Goal: Task Accomplishment & Management: Complete application form

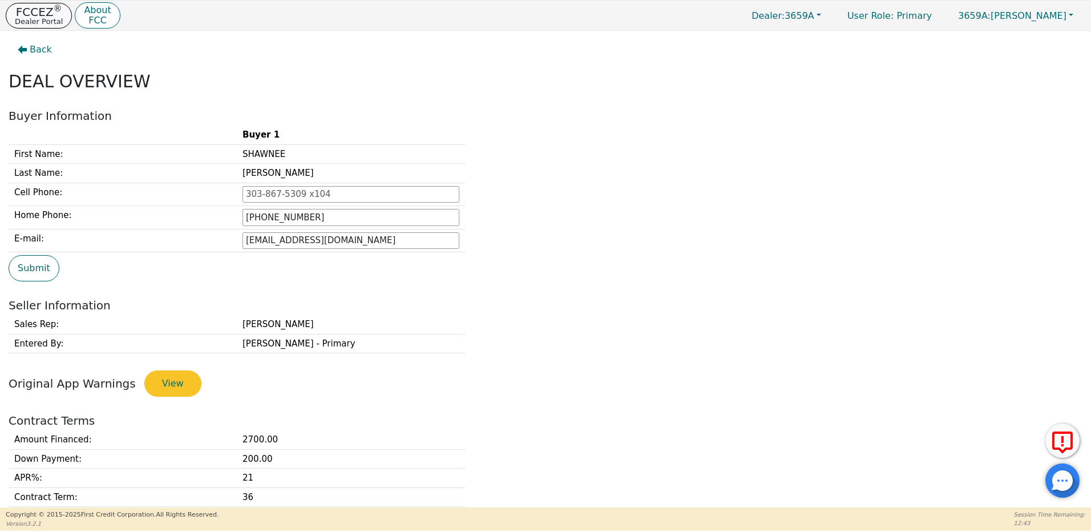
click at [27, 14] on p "FCCEZ ®" at bounding box center [39, 11] width 48 height 11
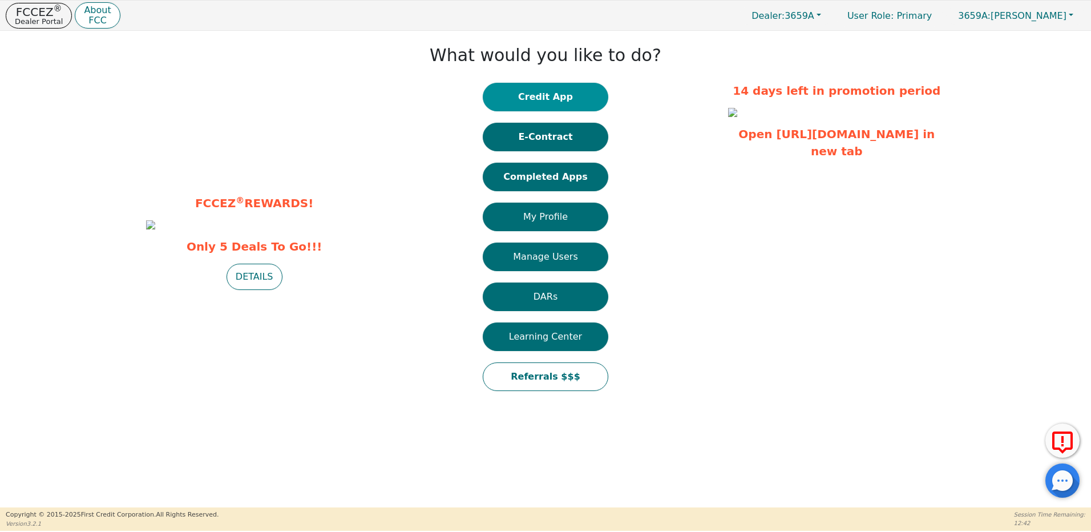
click at [552, 99] on button "Credit App" at bounding box center [546, 97] width 126 height 29
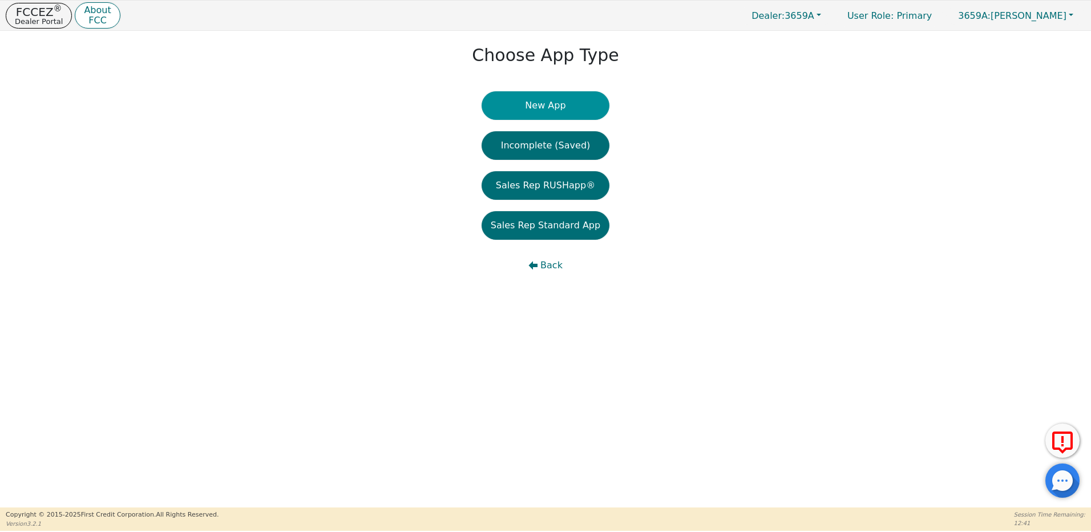
click at [554, 103] on button "New App" at bounding box center [546, 105] width 128 height 29
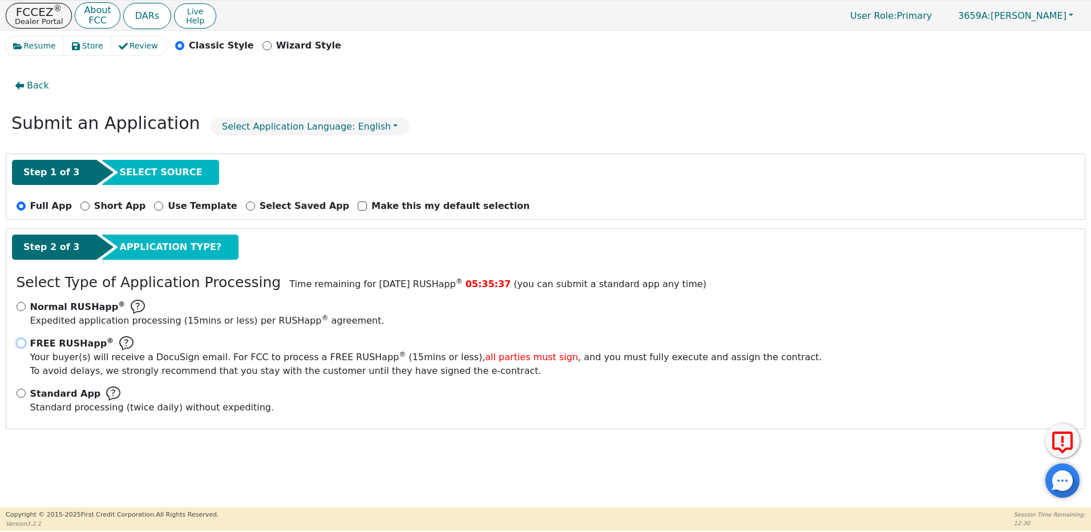
click at [21, 345] on input "FREE RUSHapp ® Your buyer(s) will receive a DocuSign email. For FCC to process …" at bounding box center [21, 342] width 9 height 9
radio input "true"
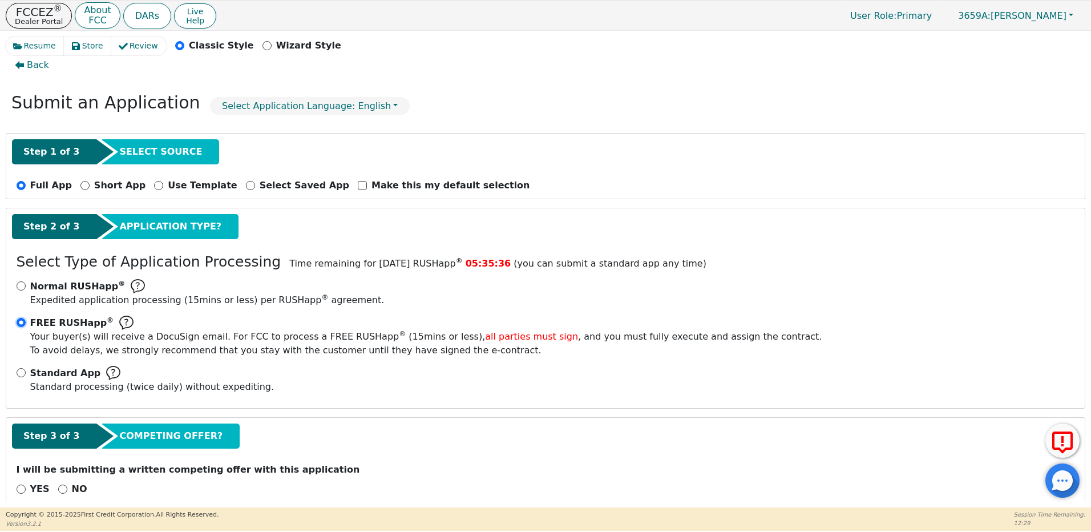
scroll to position [39, 0]
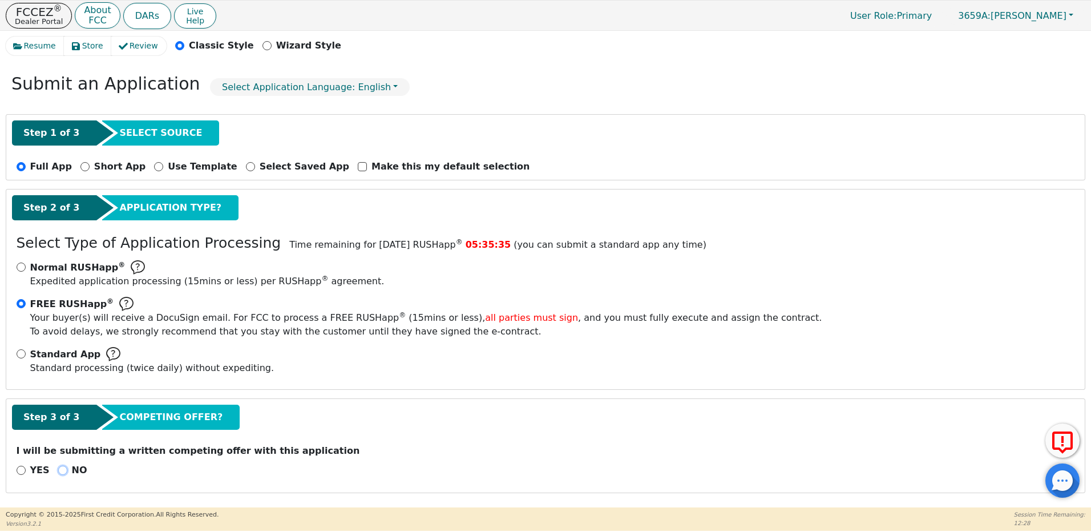
drag, startPoint x: 56, startPoint y: 469, endPoint x: 97, endPoint y: 470, distance: 41.1
click at [58, 469] on input "NO" at bounding box center [62, 470] width 9 height 9
radio input "true"
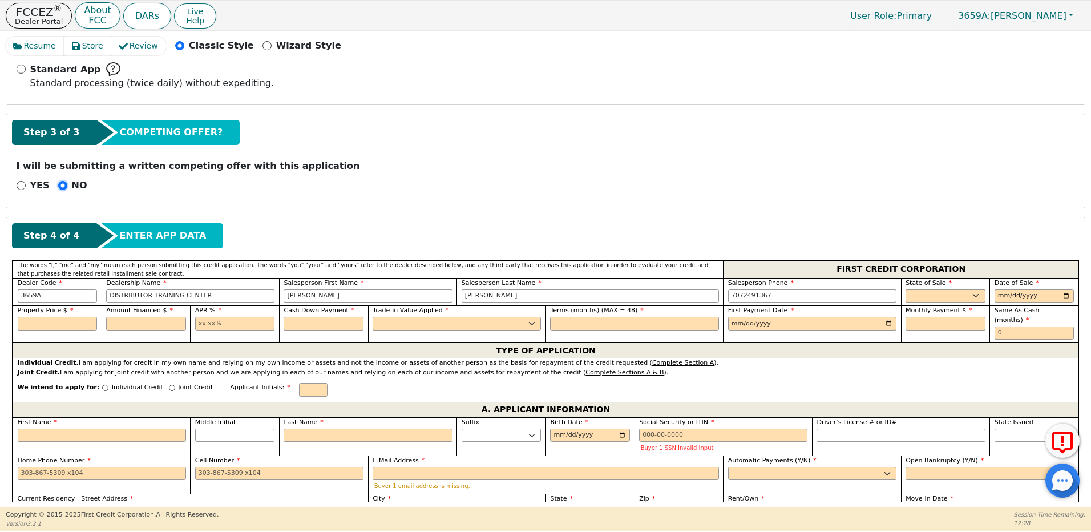
scroll to position [325, 0]
click at [935, 289] on select "AK AL AR AZ CA CO CT DC DE FL [GEOGRAPHIC_DATA] HI IA ID IL IN KS [GEOGRAPHIC_D…" at bounding box center [946, 296] width 80 height 14
select select "NM"
click at [906, 289] on select "AK AL AR AZ CA CO CT DC DE FL [GEOGRAPHIC_DATA] HI IA ID IL IN KS [GEOGRAPHIC_D…" at bounding box center [946, 296] width 80 height 14
click at [998, 298] on input "date" at bounding box center [1035, 296] width 80 height 14
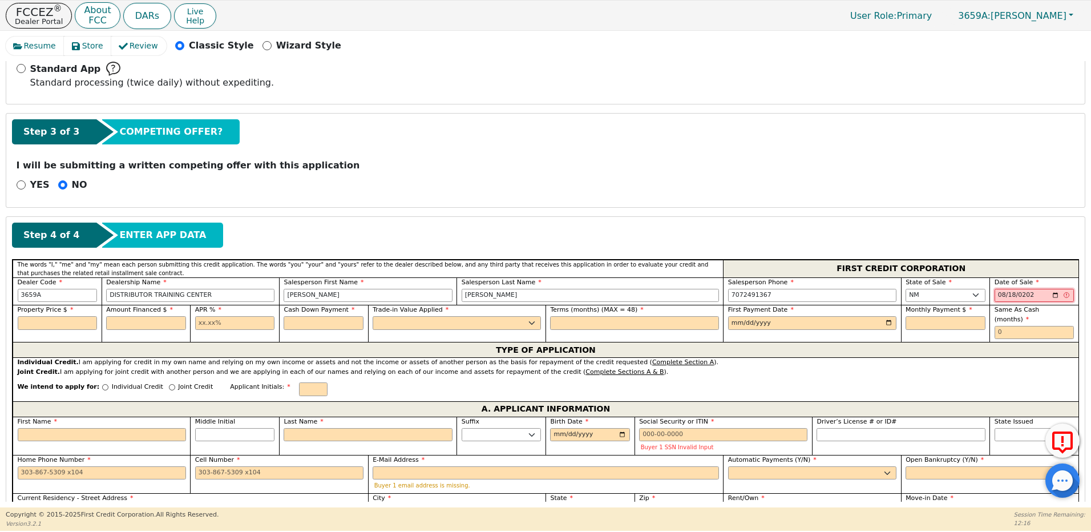
type input "[DATE]"
click at [72, 326] on input "text" at bounding box center [58, 323] width 80 height 14
click at [116, 324] on input "text" at bounding box center [146, 323] width 80 height 14
drag, startPoint x: 54, startPoint y: 321, endPoint x: 0, endPoint y: 327, distance: 54.0
click at [0, 329] on html "FCCEZ ® Dealer Portal About FCC DARs Live Help User Role : Primary 3659A: [PERS…" at bounding box center [545, 265] width 1091 height 531
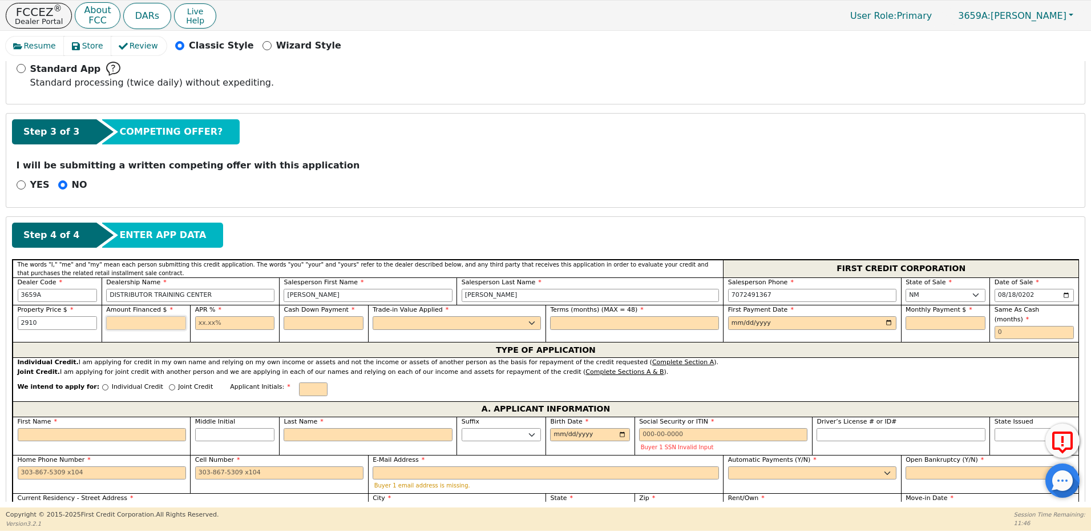
click at [131, 318] on input "text" at bounding box center [146, 323] width 80 height 14
type input "2910.00"
type input "2710.00"
click at [201, 323] on input "text" at bounding box center [235, 323] width 80 height 14
type input "21.98"
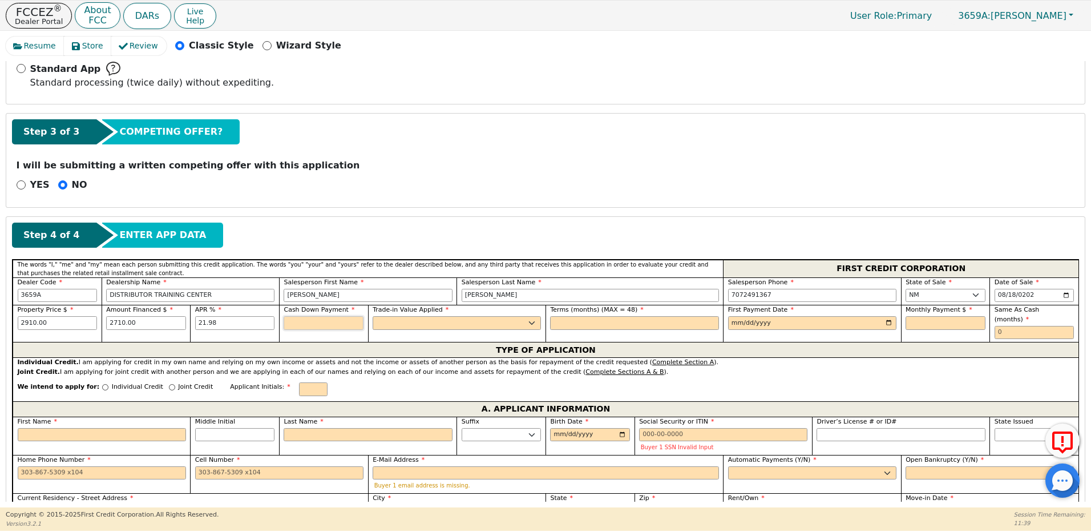
click at [294, 321] on input "text" at bounding box center [324, 323] width 80 height 14
type input "1"
type input "200.00"
click at [381, 321] on select "Yes No" at bounding box center [457, 323] width 168 height 14
select select "y"
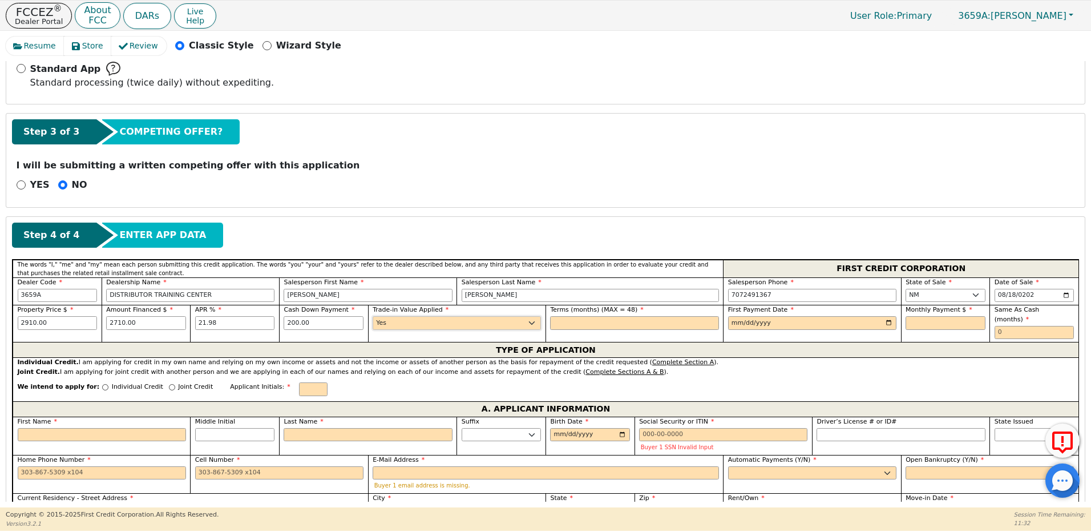
click at [373, 316] on select "Yes No" at bounding box center [457, 323] width 168 height 14
click at [557, 317] on input "text" at bounding box center [634, 323] width 168 height 14
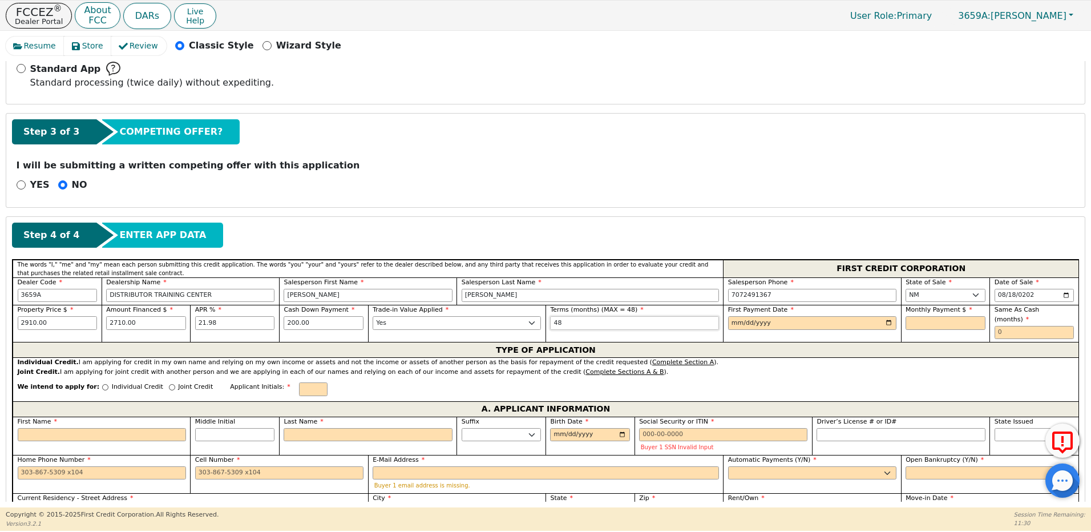
type input "48"
click at [734, 322] on input "date" at bounding box center [812, 323] width 168 height 14
click at [742, 321] on input "[DATE]" at bounding box center [812, 323] width 168 height 14
type input "[DATE]"
click at [913, 320] on input "text" at bounding box center [946, 323] width 80 height 14
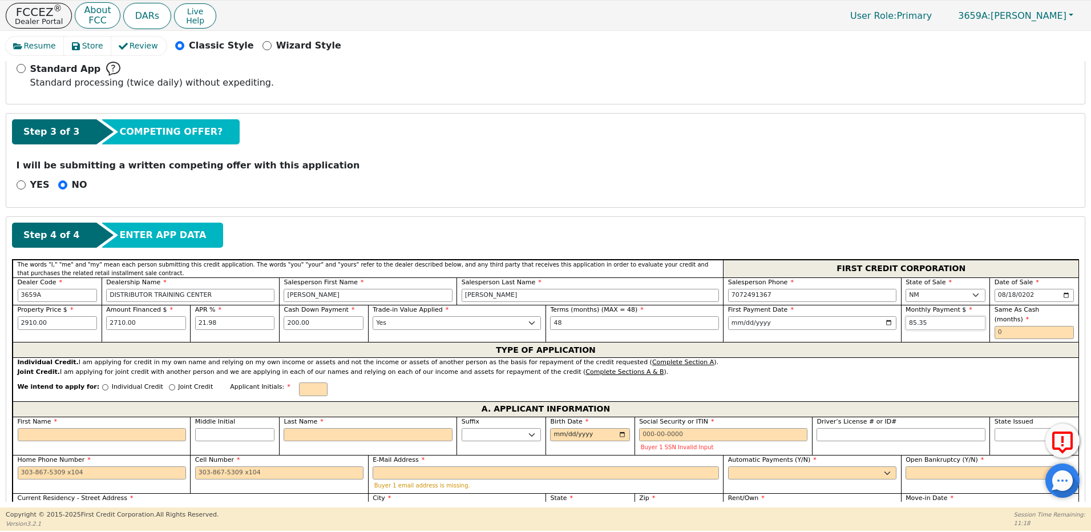
type input "85.35"
click at [1015, 326] on input "text" at bounding box center [1035, 333] width 80 height 14
type input "0"
click at [102, 382] on div "Individual Credit" at bounding box center [132, 389] width 61 height 15
drag, startPoint x: 92, startPoint y: 377, endPoint x: 97, endPoint y: 410, distance: 34.0
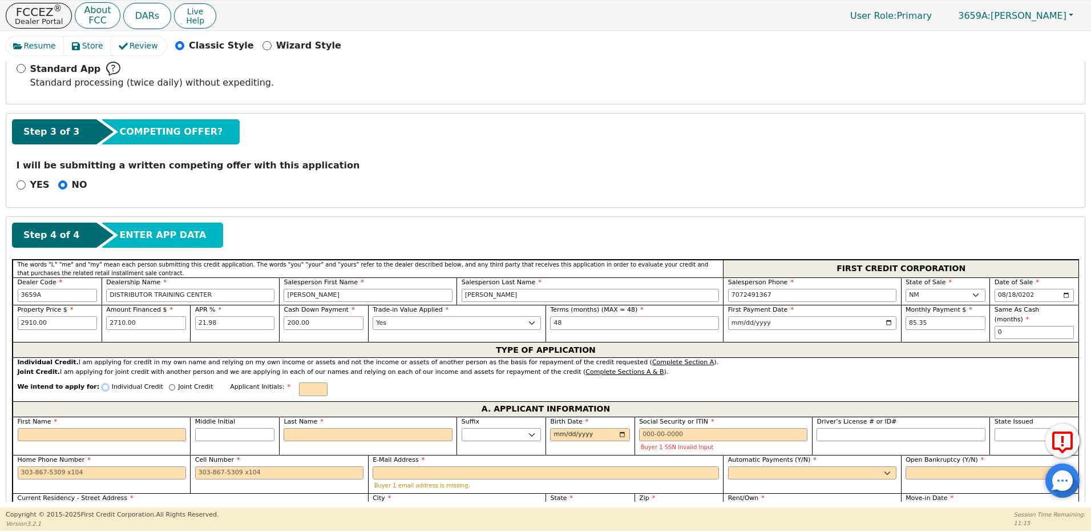
click at [102, 382] on div "Individual Credit" at bounding box center [132, 389] width 61 height 15
click at [95, 428] on input "First Name" at bounding box center [102, 435] width 168 height 14
type input "J"
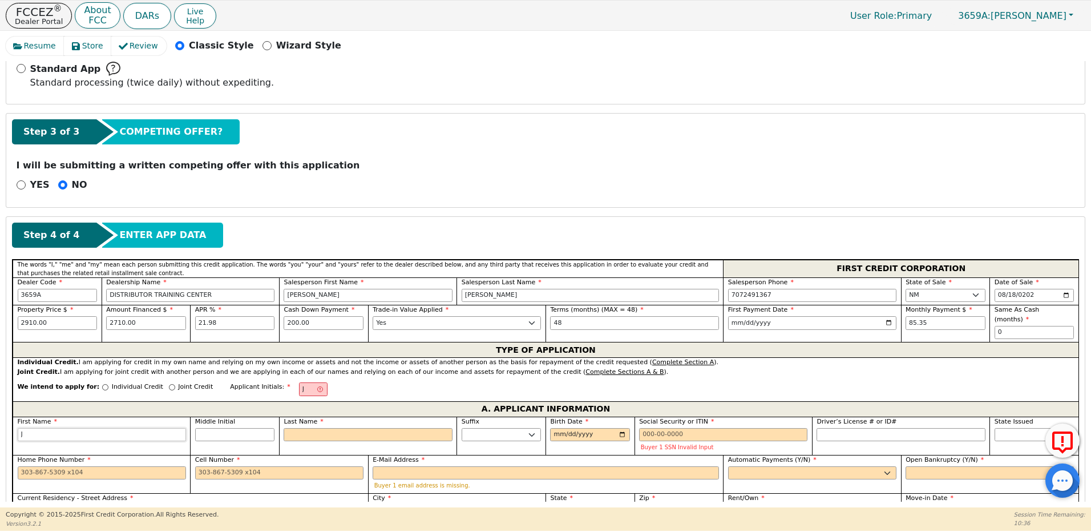
type input "Jo"
type input "Joh"
type input "[PERSON_NAME]"
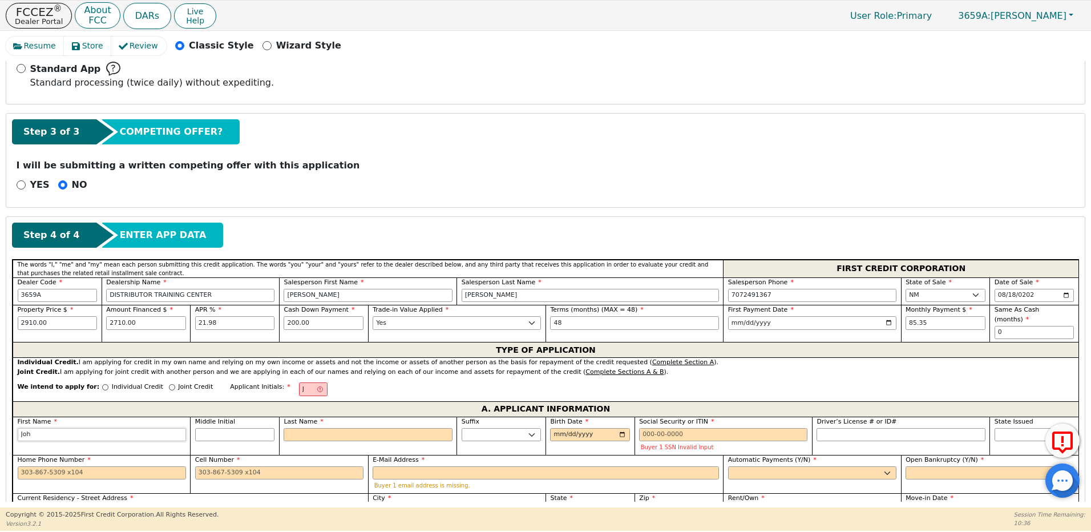
type input "[PERSON_NAME]"
type input "Johhn"
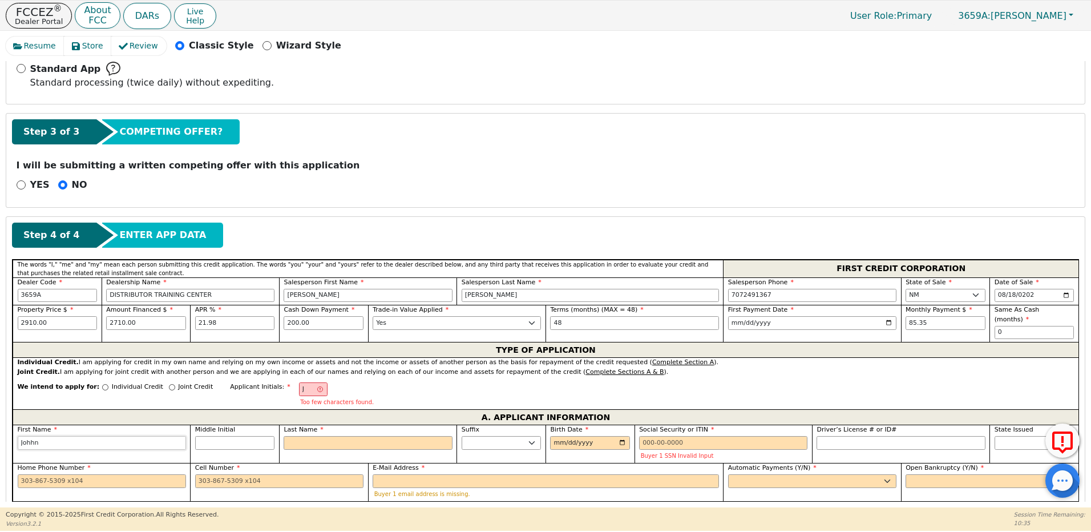
type input "Johhny"
type input "JF"
type input "F"
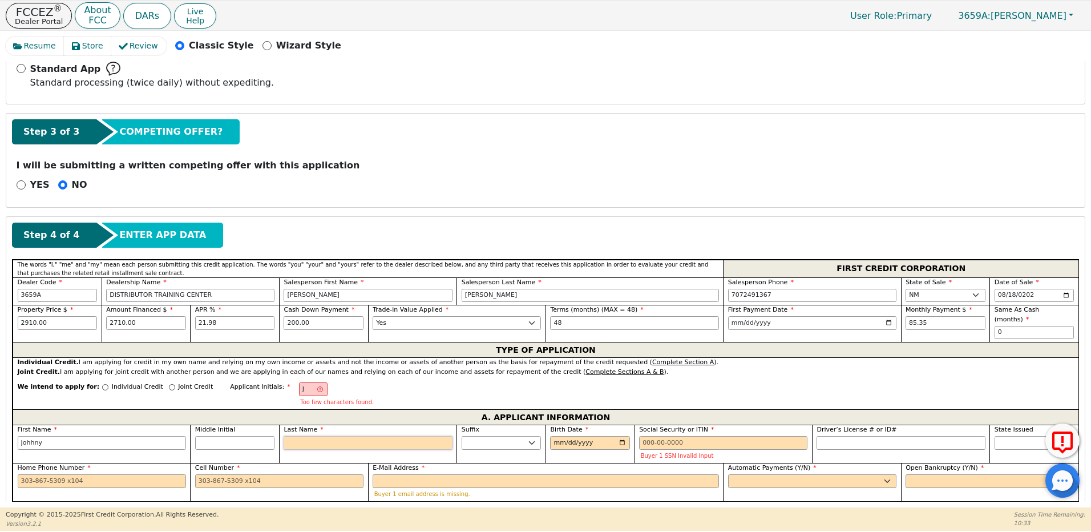
type input "Johhny F"
type input "Fr"
type input "Johhny Fr"
type input "Fra"
type input "Johhny Fra"
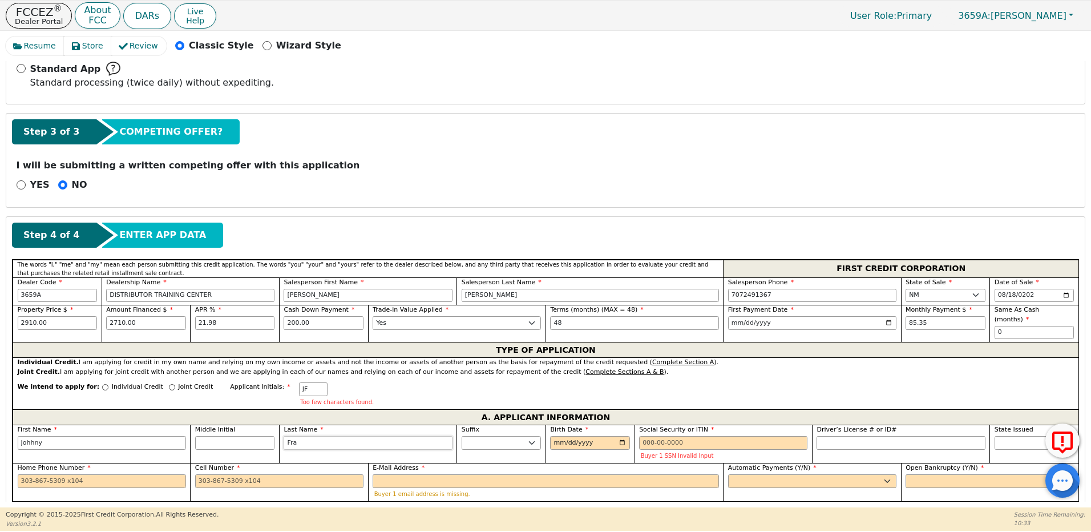
type input "[PERSON_NAME]"
type input "[PERSON_NAME] [PERSON_NAME]"
type input "Franc"
type input "Johhny Franc"
type input "[PERSON_NAME]"
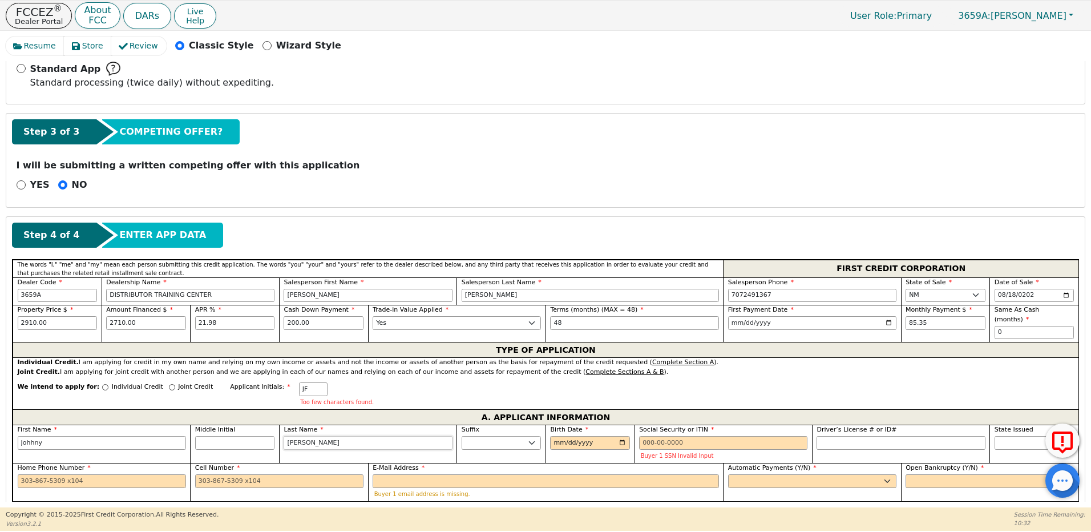
type input "[PERSON_NAME]"
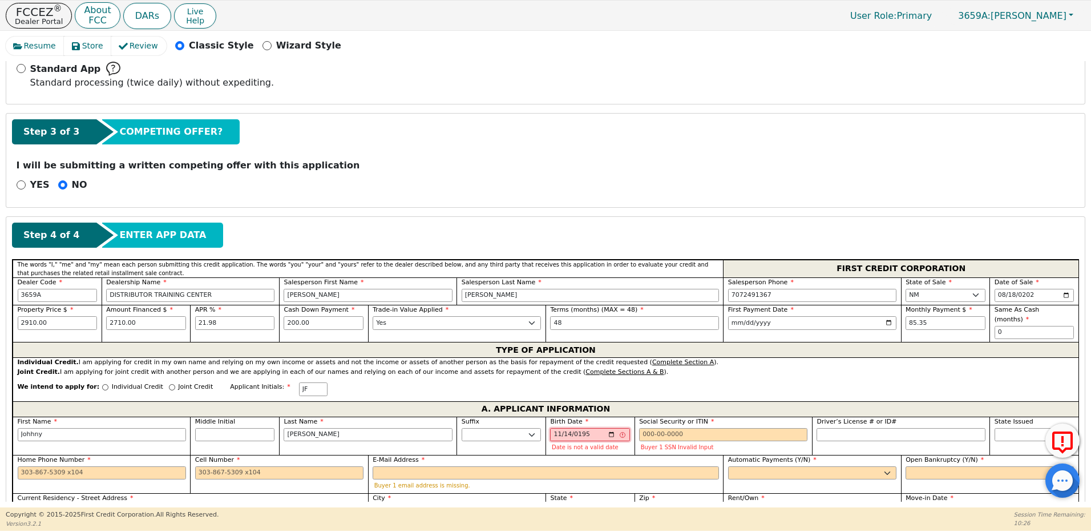
type input "[DATE]"
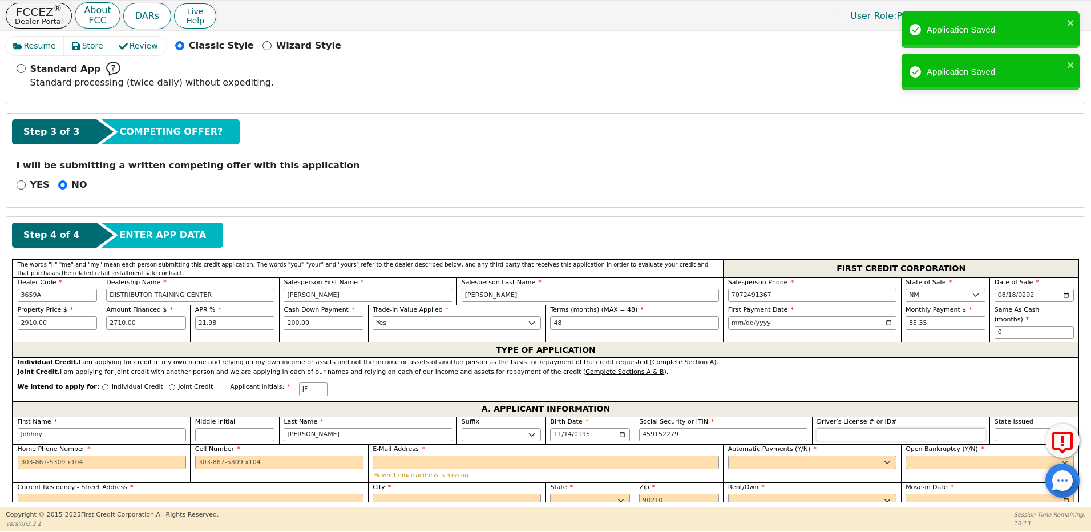
type input "***-**-2279"
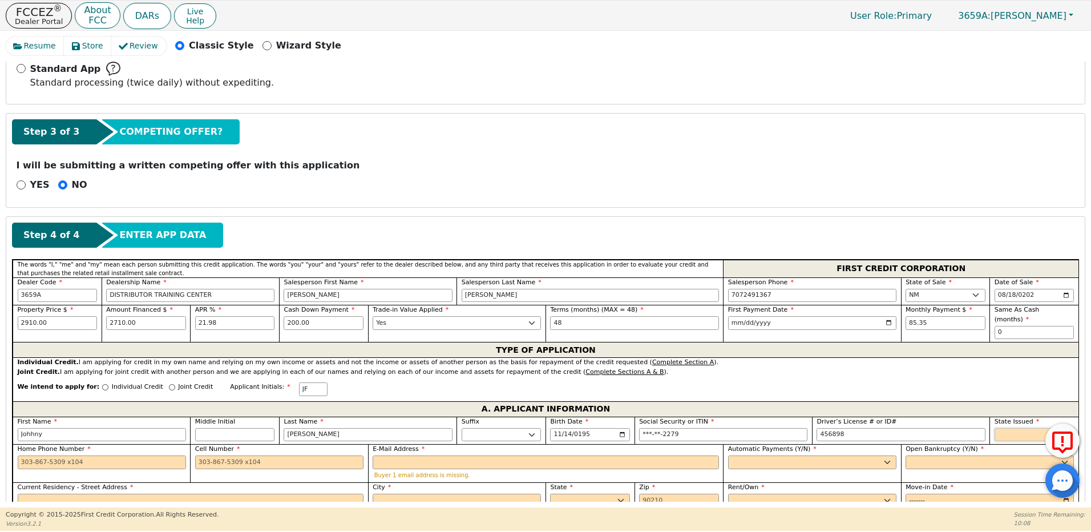
type input "******"
click at [1012, 428] on select "AK AL AR AZ CA CO CT DC DE FL [GEOGRAPHIC_DATA] HI IA ID IL IN KS [GEOGRAPHIC_D…" at bounding box center [1035, 435] width 80 height 14
select select "NM"
click at [995, 428] on select "AK AL AR AZ CA CO CT DC DE FL [GEOGRAPHIC_DATA] HI IA ID IL IN KS [GEOGRAPHIC_D…" at bounding box center [1035, 435] width 80 height 14
click at [22, 455] on input "Home Phone Number" at bounding box center [102, 462] width 168 height 14
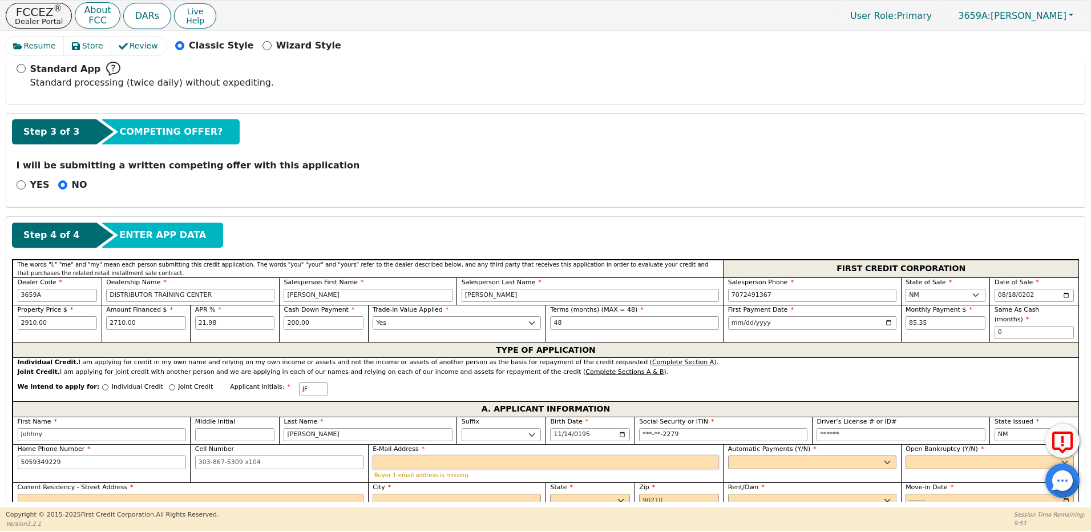
type input "[PHONE_NUMBER]"
click at [388, 457] on input "E-Mail Address" at bounding box center [546, 462] width 346 height 14
click at [737, 455] on select "Yes No" at bounding box center [812, 462] width 168 height 14
select select "y"
click at [728, 455] on select "Yes No" at bounding box center [812, 462] width 168 height 14
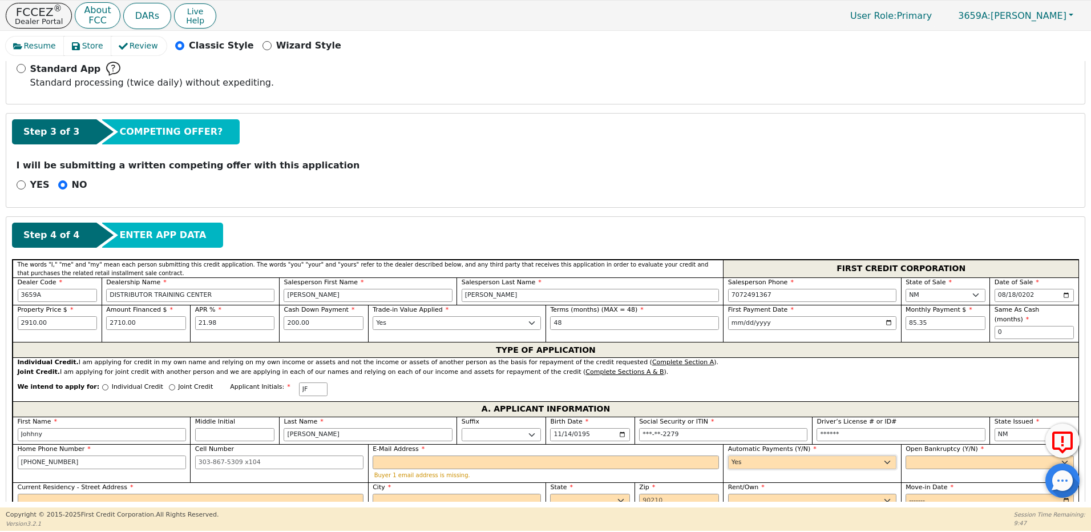
type input "[PERSON_NAME]"
click at [910, 455] on select "Yes No" at bounding box center [990, 462] width 168 height 14
select select "n"
click at [906, 455] on select "Yes No" at bounding box center [990, 462] width 168 height 14
click at [191, 494] on input "Current Residency - Street Address" at bounding box center [191, 501] width 346 height 14
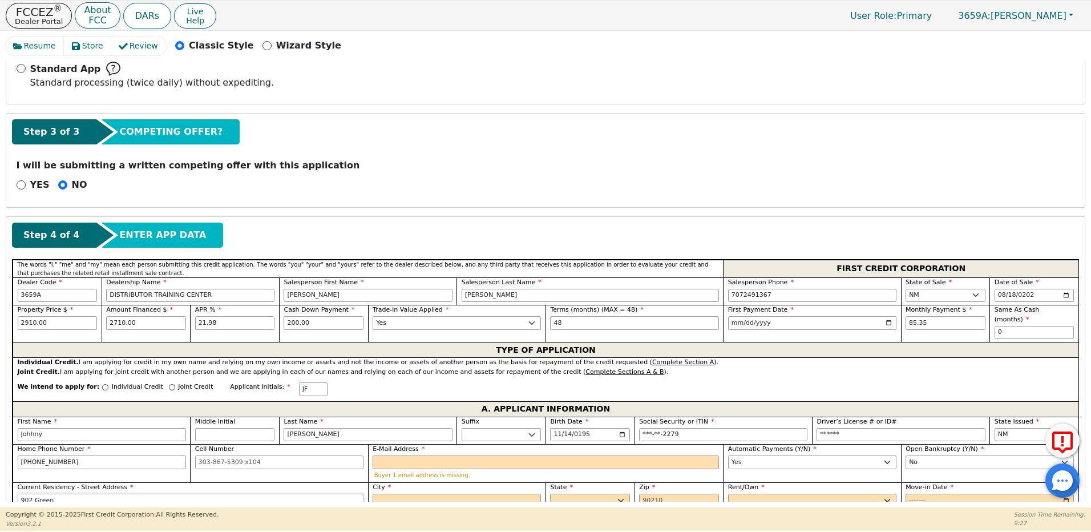
type input "[STREET_ADDRESS]"
type input "[GEOGRAPHIC_DATA]"
select select "NM"
type input "87107"
click at [734, 494] on select "Rent Own" at bounding box center [812, 501] width 168 height 14
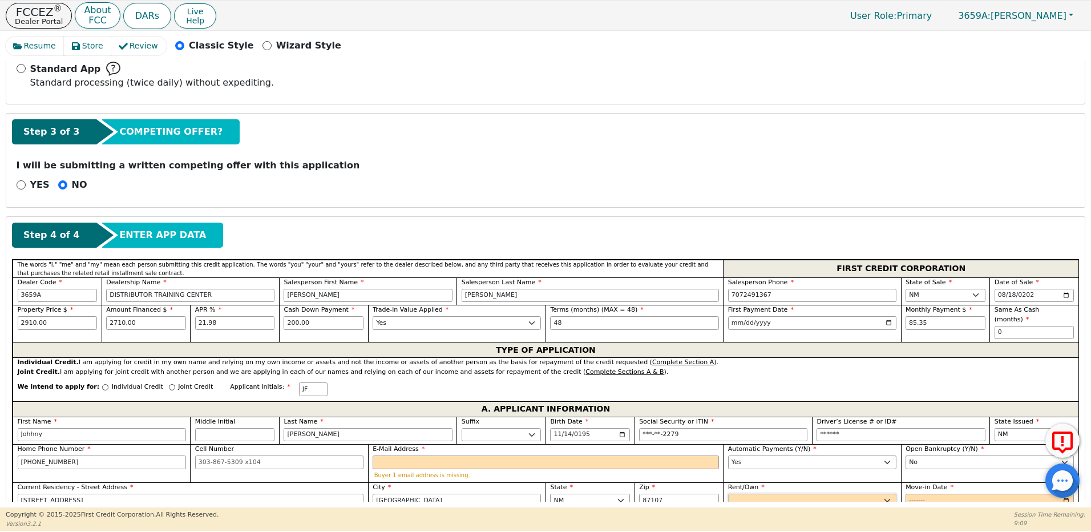
select select "Own"
click at [728, 494] on select "Rent Own" at bounding box center [812, 501] width 168 height 14
click at [916, 494] on input "Move-in Date" at bounding box center [990, 501] width 168 height 14
click at [932, 494] on input "Move-in Date" at bounding box center [990, 501] width 168 height 14
type input "1998-08"
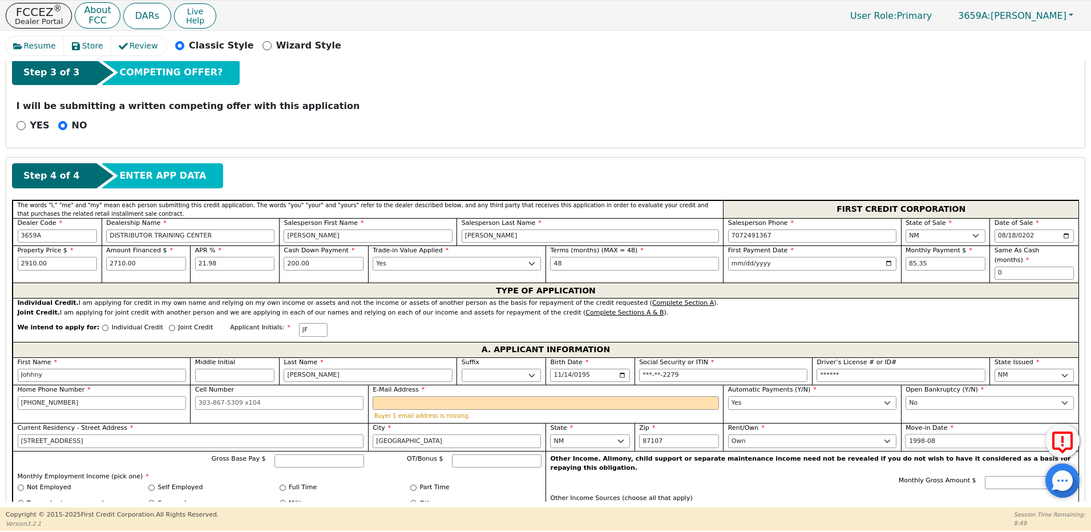
scroll to position [553, 0]
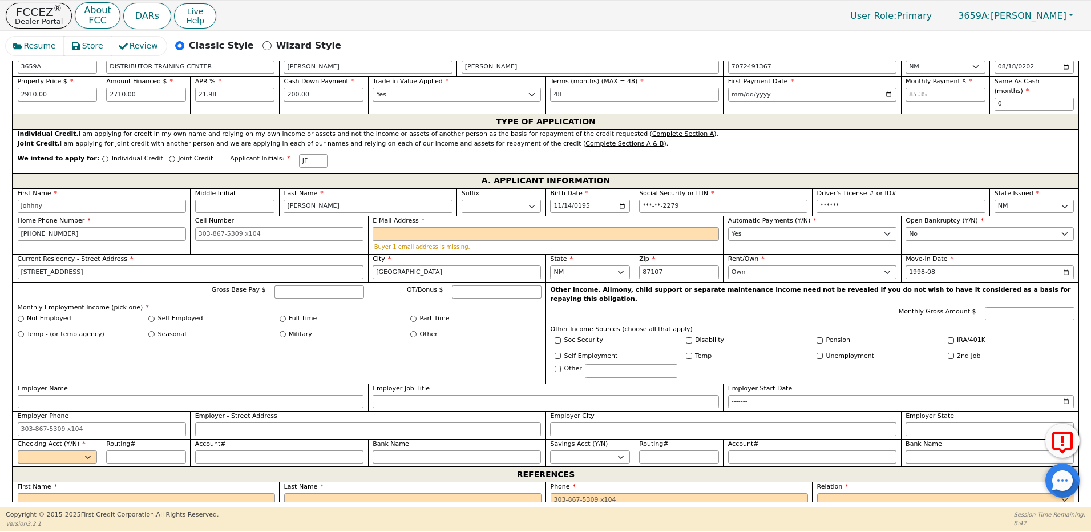
click at [283, 303] on div "Gross Base Pay $ OT/Bonus $ Monthly Employment Income (pick one) * Not Employed…" at bounding box center [279, 333] width 533 height 102
drag, startPoint x: 283, startPoint y: 303, endPoint x: 280, endPoint y: 309, distance: 6.1
click at [280, 316] on input "Full Time" at bounding box center [283, 319] width 6 height 6
radio input "true"
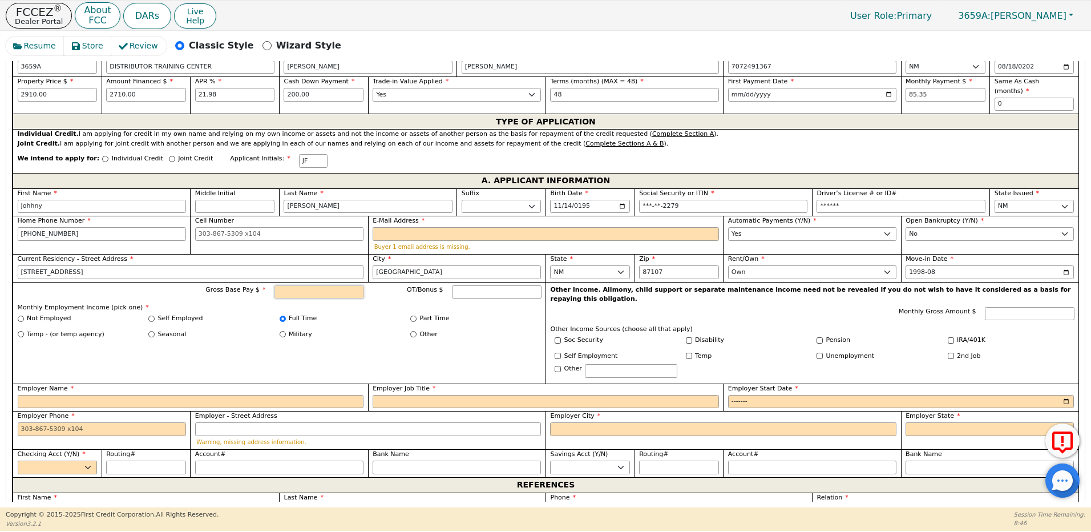
click at [302, 285] on input "Gross Base Pay $" at bounding box center [320, 292] width 90 height 14
type input "8400.00"
click at [33, 395] on input "Employer Name" at bounding box center [191, 402] width 346 height 14
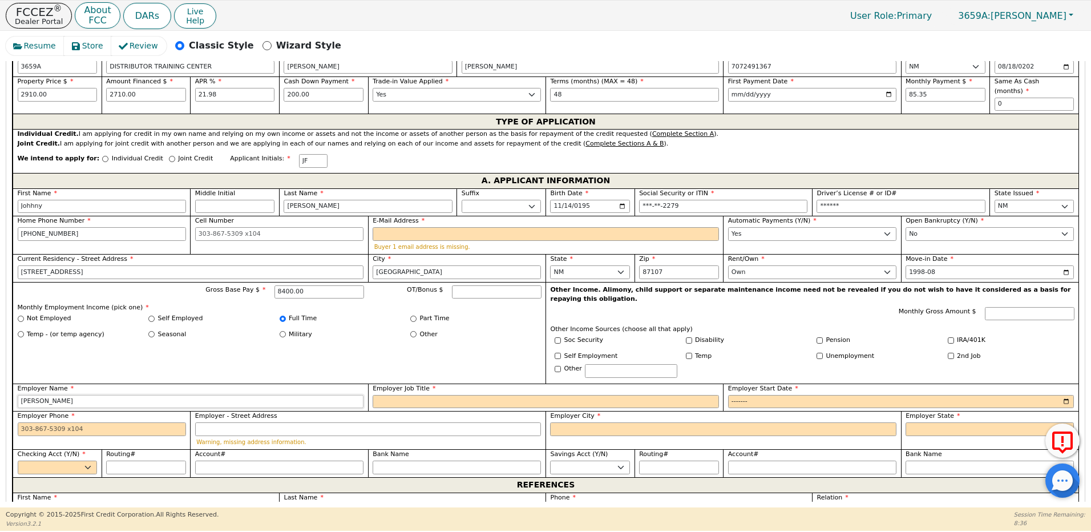
type input "[PERSON_NAME]"
